Goal: Information Seeking & Learning: Learn about a topic

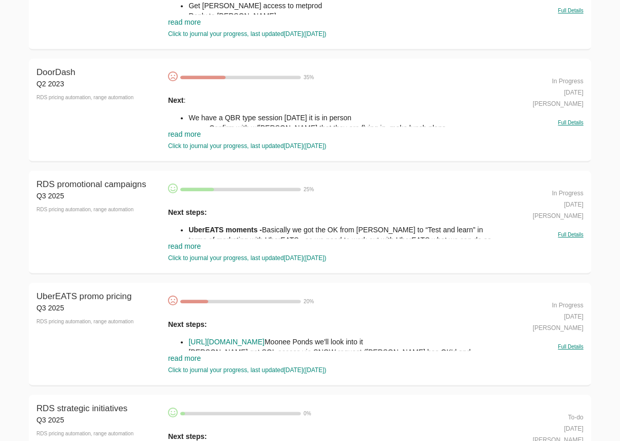
scroll to position [1736, 0]
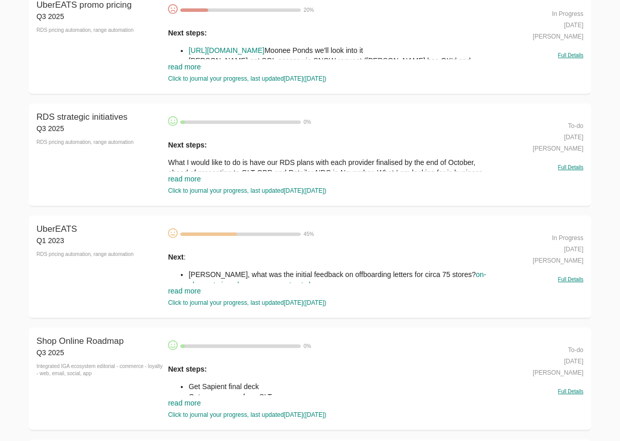
click at [251, 259] on div "Next : [PERSON_NAME], what was the initial feedback on offboarding letters for …" at bounding box center [332, 376] width 328 height 248
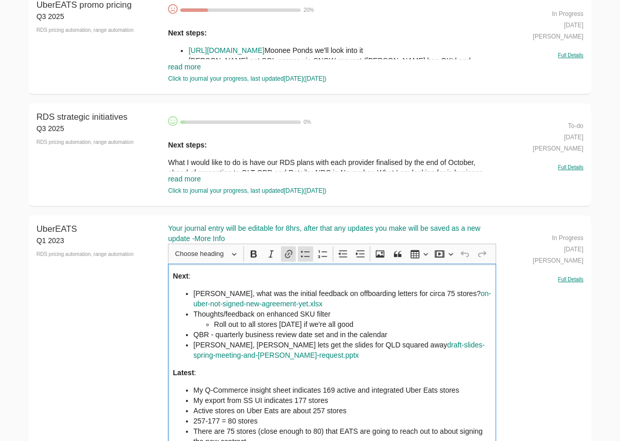
click at [196, 288] on li "[PERSON_NAME], what was the initial feedback on offboarding letters for circa 7…" at bounding box center [343, 298] width 298 height 21
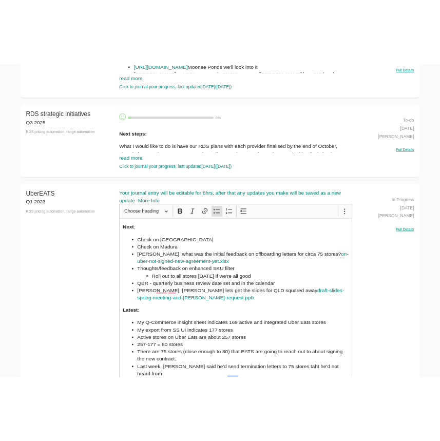
scroll to position [1859, 0]
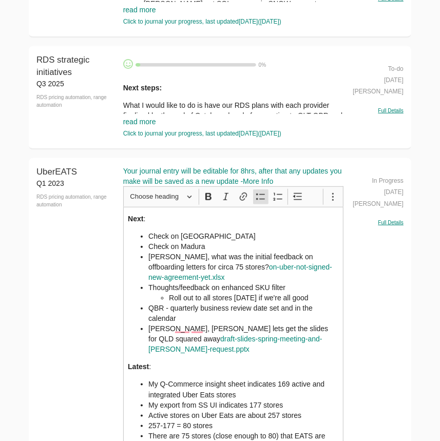
click at [194, 283] on li "[PERSON_NAME], what was the initial feedback on offboarding letters for circa 7…" at bounding box center [243, 267] width 190 height 31
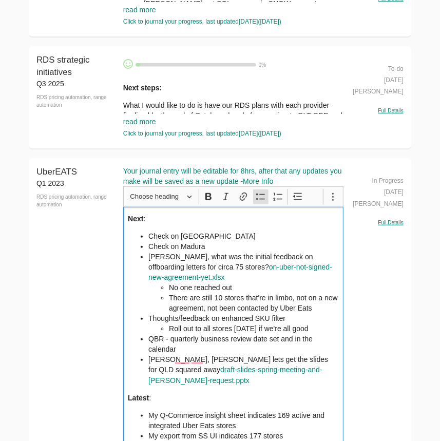
click at [311, 317] on li "Thoughts/feedback on enhanced SKU filter Roll out to all stores [DATE] if we're…" at bounding box center [243, 323] width 190 height 21
click at [298, 309] on li "There are still 10 stores that're in limbo, not on a new agreement, not been co…" at bounding box center [254, 303] width 170 height 21
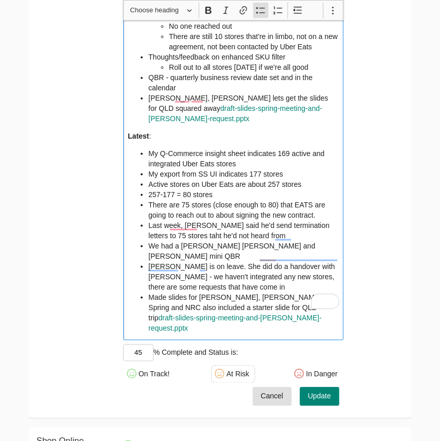
scroll to position [2186, 0]
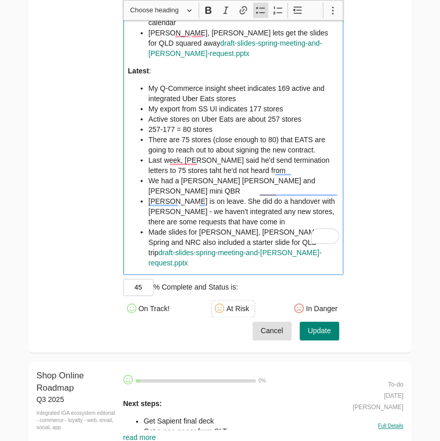
click at [314, 325] on span "Update" at bounding box center [319, 331] width 23 height 13
